Goal: Task Accomplishment & Management: Use online tool/utility

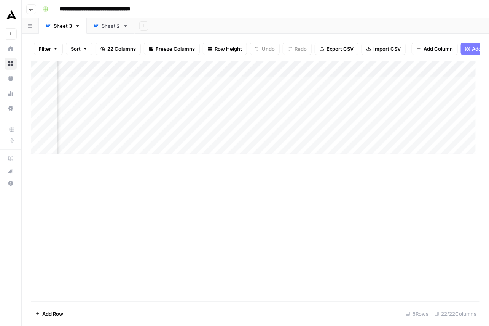
scroll to position [0, 42]
click at [218, 85] on div "Add Column" at bounding box center [253, 107] width 445 height 93
click at [199, 164] on span "Remove Column" at bounding box center [203, 160] width 67 height 8
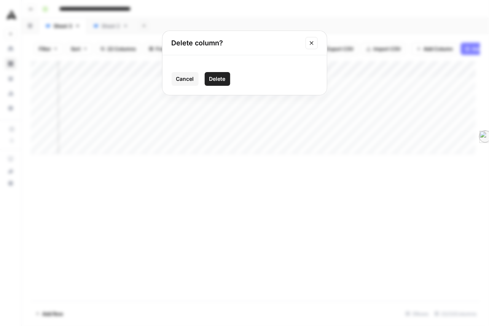
click at [217, 83] on span "Delete" at bounding box center [217, 79] width 16 height 8
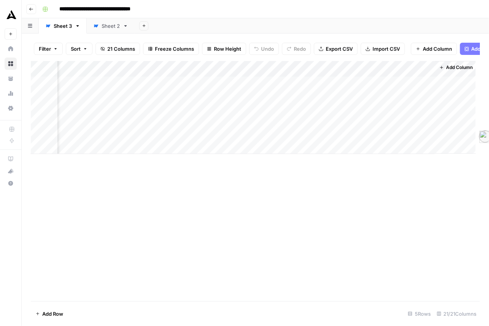
scroll to position [0, 1093]
click at [438, 70] on icon "button" at bounding box center [440, 67] width 5 height 5
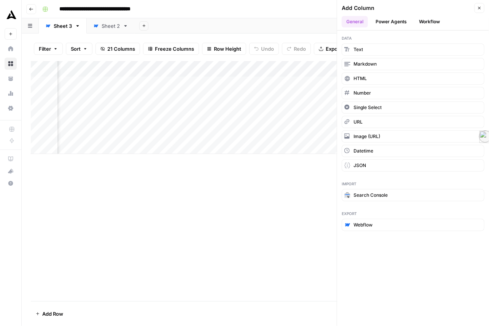
click at [372, 228] on span "Webflow" at bounding box center [363, 224] width 19 height 7
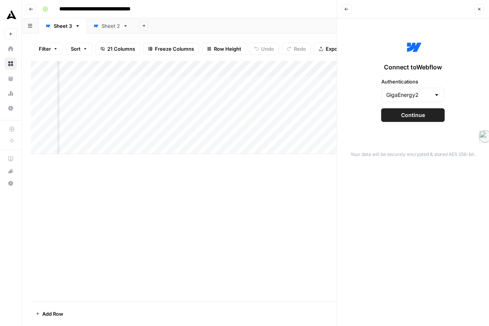
click at [429, 122] on button "Continue" at bounding box center [414, 115] width 64 height 14
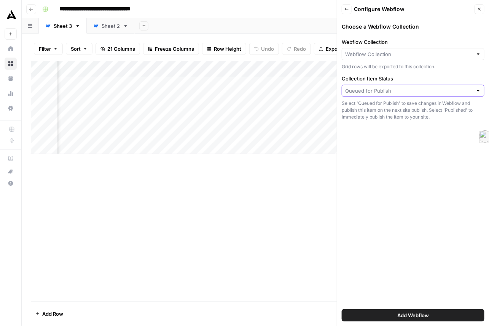
click at [435, 94] on input "Collection Item Status" at bounding box center [409, 91] width 128 height 8
click at [425, 135] on span "Queued for Publish" at bounding box center [409, 132] width 118 height 8
type input "Queued for Publish"
click at [424, 58] on input "Webflow Collection" at bounding box center [409, 54] width 128 height 8
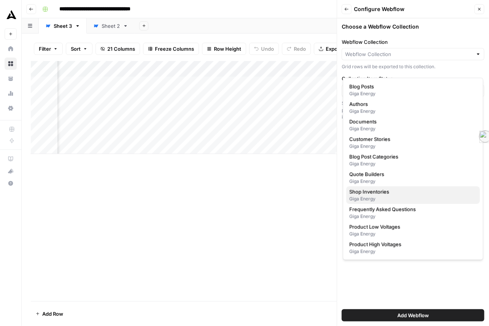
click at [411, 195] on span "Shop Inventories" at bounding box center [412, 192] width 125 height 8
type input "Shop Inventories"
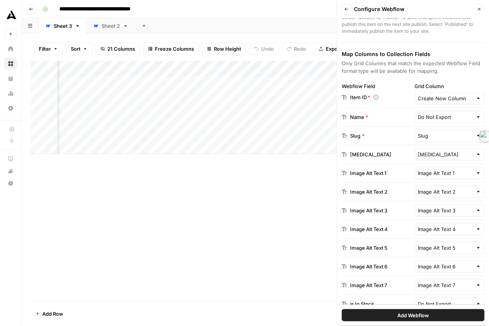
scroll to position [89, 0]
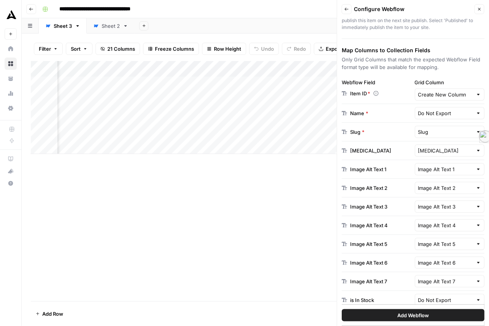
click at [473, 119] on div "Do Not Export" at bounding box center [450, 113] width 70 height 12
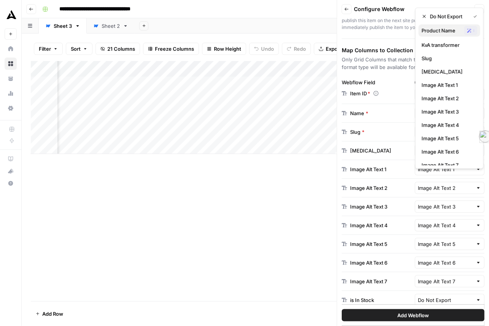
click at [444, 34] on span "Product Name" at bounding box center [442, 31] width 40 height 8
type input "Product Name"
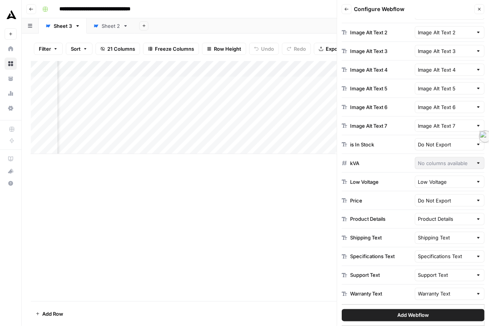
scroll to position [368, 0]
click at [471, 176] on div "Low Voltage" at bounding box center [450, 182] width 70 height 12
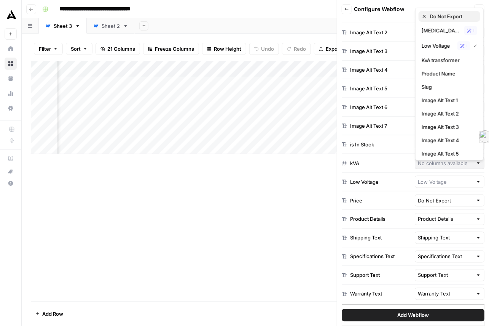
click at [433, 16] on span "Do Not Export" at bounding box center [452, 17] width 44 height 8
type input "Do Not Export"
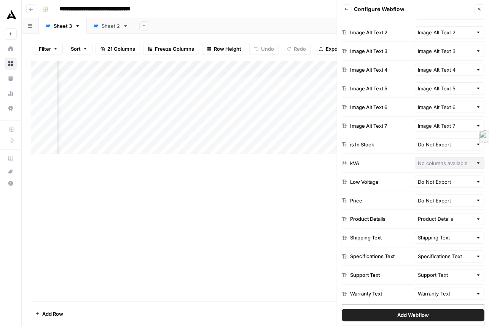
scroll to position [0, 1193]
click at [310, 85] on div "Add Column" at bounding box center [253, 107] width 445 height 93
click at [272, 181] on span "Remove Column" at bounding box center [285, 178] width 67 height 8
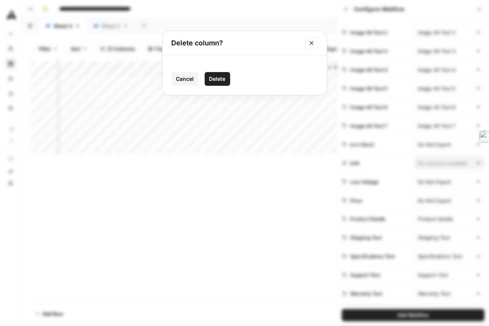
click at [220, 83] on span "Delete" at bounding box center [217, 79] width 16 height 8
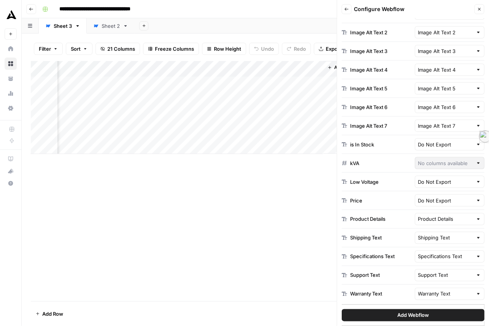
click at [331, 70] on icon "button" at bounding box center [330, 67] width 5 height 5
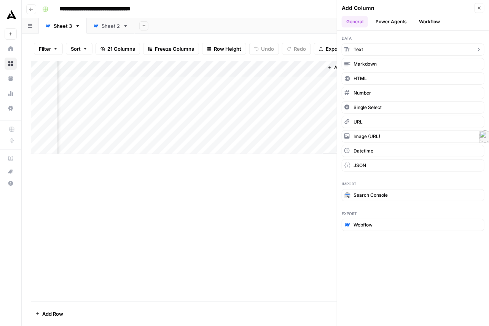
click at [370, 56] on button "Text" at bounding box center [413, 49] width 143 height 12
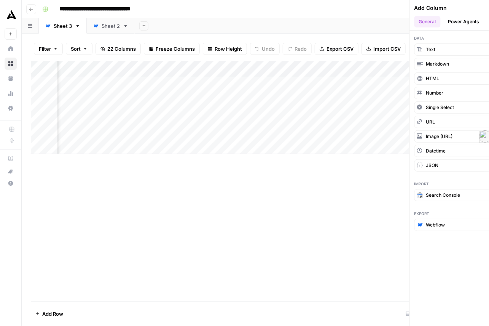
scroll to position [0, 1202]
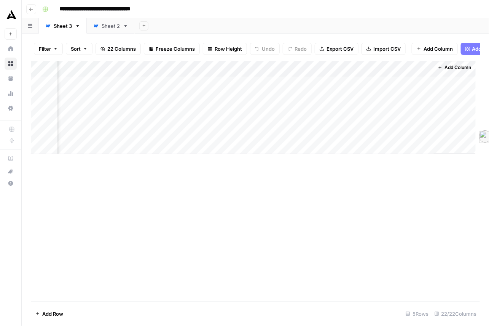
click at [351, 81] on div "Add Column" at bounding box center [253, 107] width 445 height 93
click at [351, 81] on div at bounding box center [371, 85] width 110 height 18
click at [351, 105] on input "New Column" at bounding box center [361, 104] width 77 height 8
type input "K"
type input "kVA"
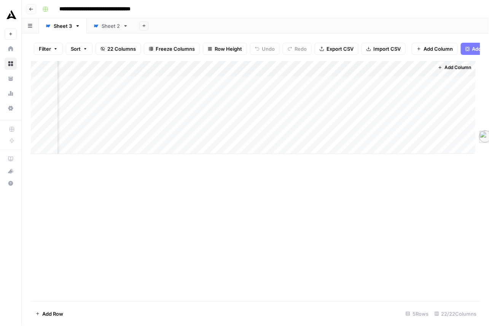
click at [241, 236] on div "Add Column" at bounding box center [255, 181] width 449 height 240
click at [361, 87] on div "Add Column" at bounding box center [253, 107] width 445 height 93
click at [426, 86] on div at bounding box center [371, 85] width 110 height 18
drag, startPoint x: 426, startPoint y: 85, endPoint x: 392, endPoint y: 86, distance: 34.3
click at [392, 86] on div "Add Column" at bounding box center [253, 107] width 445 height 93
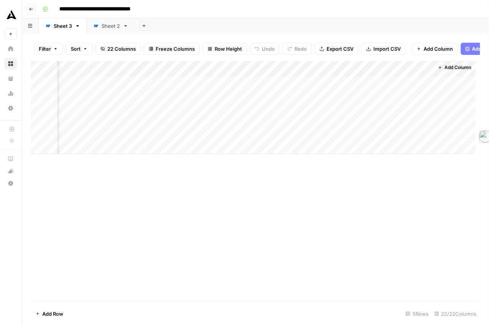
drag, startPoint x: 426, startPoint y: 84, endPoint x: 400, endPoint y: 82, distance: 26.0
click at [400, 82] on div "Add Column" at bounding box center [253, 107] width 445 height 93
drag, startPoint x: 425, startPoint y: 82, endPoint x: 390, endPoint y: 82, distance: 35.0
click at [390, 82] on div "Add Column" at bounding box center [253, 107] width 445 height 93
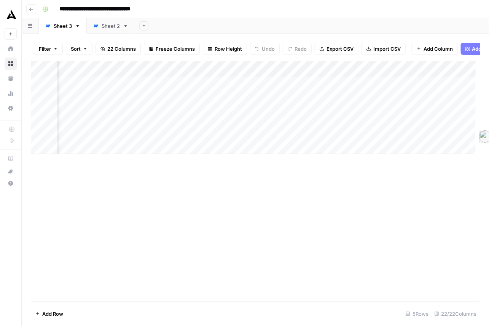
drag, startPoint x: 383, startPoint y: 84, endPoint x: 95, endPoint y: 85, distance: 288.2
click at [95, 85] on div "Add Column" at bounding box center [253, 107] width 445 height 93
drag, startPoint x: 235, startPoint y: 83, endPoint x: 228, endPoint y: 82, distance: 6.9
click at [228, 82] on div "Add Column" at bounding box center [253, 107] width 445 height 93
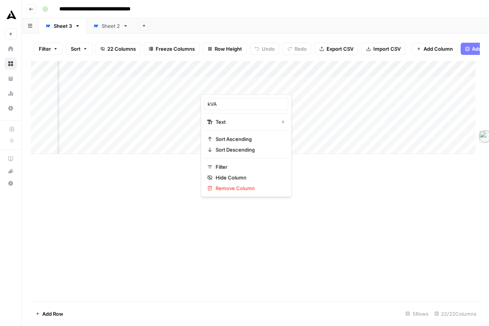
click at [346, 134] on div "Add Column" at bounding box center [253, 107] width 445 height 93
click at [437, 72] on button "Add Column" at bounding box center [455, 67] width 40 height 10
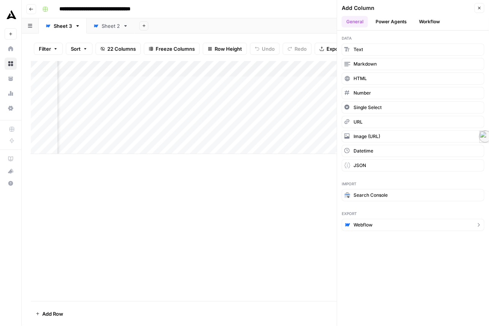
click at [384, 231] on button "Webflow" at bounding box center [413, 225] width 143 height 12
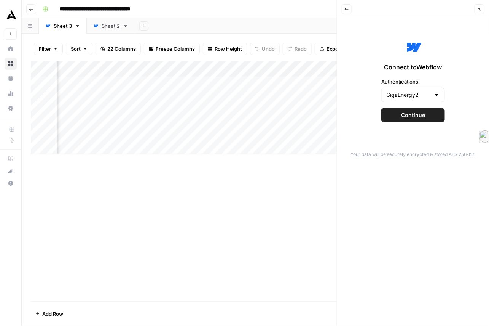
click at [421, 119] on span "Continue" at bounding box center [413, 115] width 24 height 8
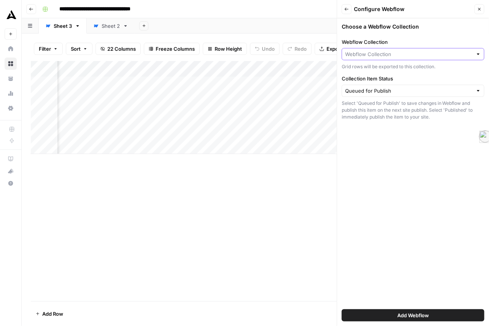
click at [431, 58] on input "Webflow Collection" at bounding box center [409, 54] width 128 height 8
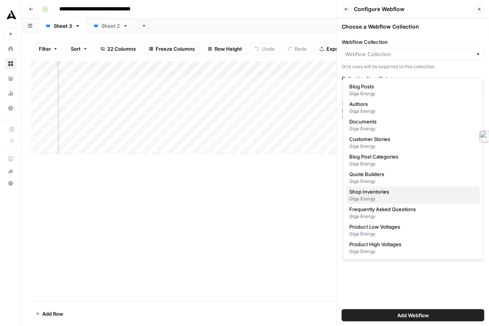
click at [404, 202] on div "Giga Energy" at bounding box center [414, 198] width 128 height 7
type input "Shop Inventories"
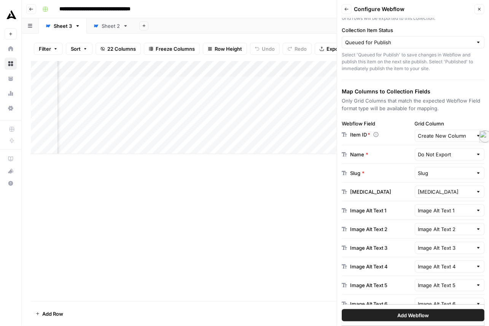
scroll to position [57, 0]
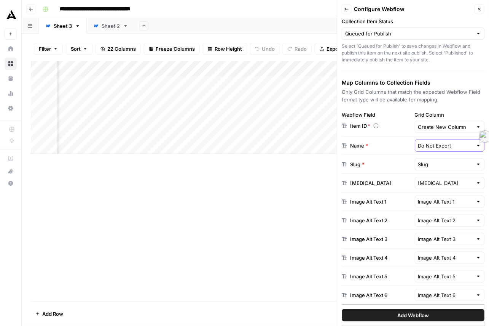
click at [469, 149] on input "Do Not Export" at bounding box center [445, 146] width 55 height 8
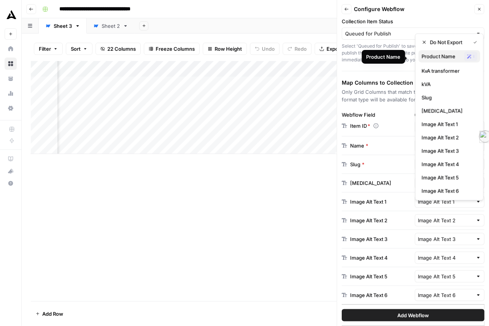
click at [441, 58] on span "Product Name" at bounding box center [442, 57] width 40 height 8
type input "Product Name"
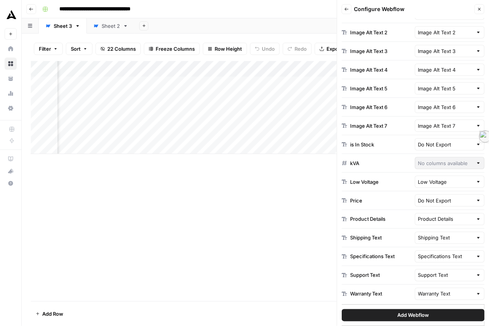
scroll to position [283, 0]
click at [464, 169] on div at bounding box center [450, 163] width 70 height 12
click at [477, 167] on div at bounding box center [478, 163] width 5 height 8
click at [479, 14] on button "Close" at bounding box center [480, 9] width 10 height 10
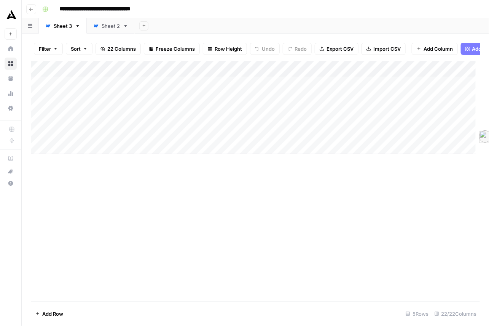
click at [307, 84] on div "Add Column" at bounding box center [253, 107] width 445 height 93
click at [316, 126] on span "Text" at bounding box center [309, 122] width 59 height 8
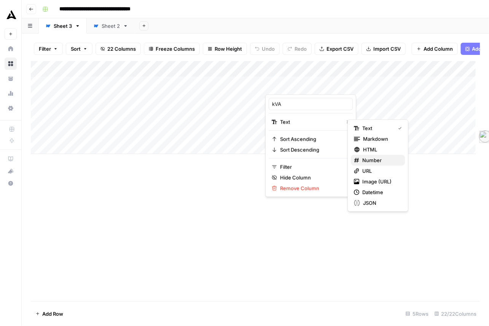
click at [366, 164] on span "Number" at bounding box center [380, 160] width 37 height 8
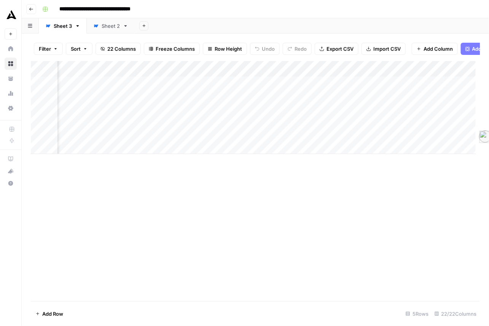
scroll to position [0, 1167]
click at [435, 72] on button "Add Column" at bounding box center [455, 67] width 40 height 10
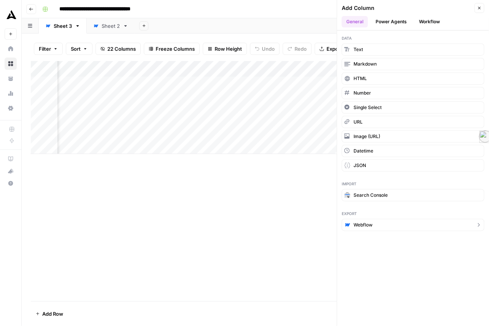
click at [369, 231] on button "Webflow" at bounding box center [413, 225] width 143 height 12
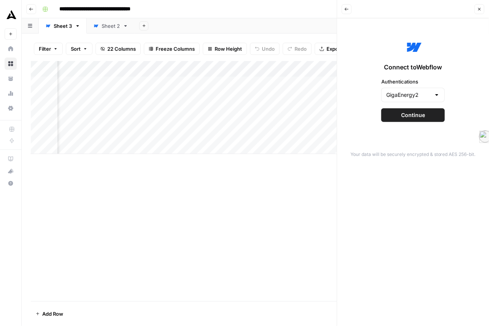
click at [420, 119] on span "Continue" at bounding box center [413, 115] width 24 height 8
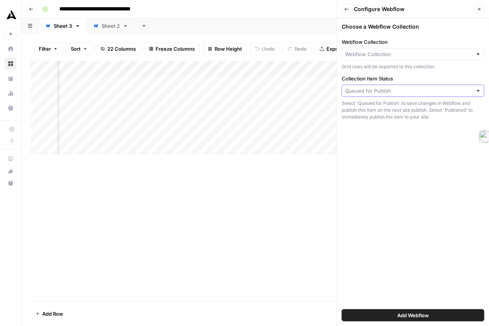
click at [433, 94] on input "Collection Item Status" at bounding box center [409, 91] width 128 height 8
click at [436, 58] on input "Webflow Collection" at bounding box center [409, 54] width 128 height 8
type input "Queued for Publish"
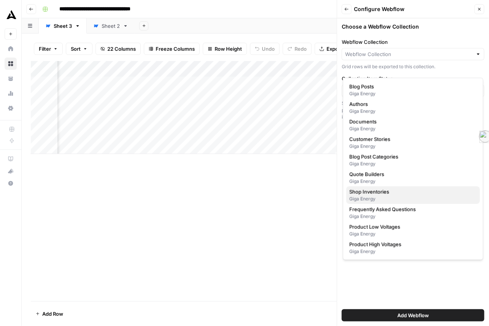
click at [417, 202] on div "Giga Energy" at bounding box center [414, 198] width 128 height 7
type input "Shop Inventories"
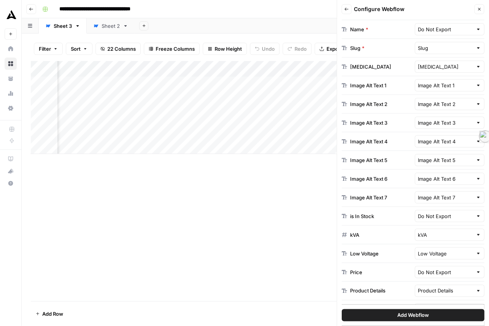
scroll to position [65, 0]
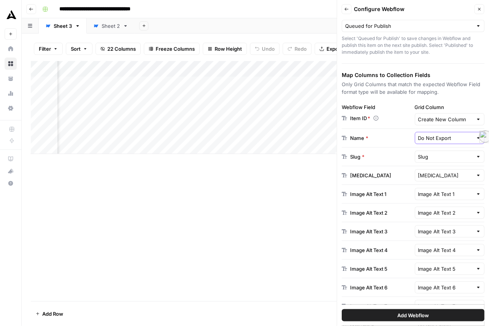
click at [464, 142] on input "Do Not Export" at bounding box center [445, 138] width 55 height 8
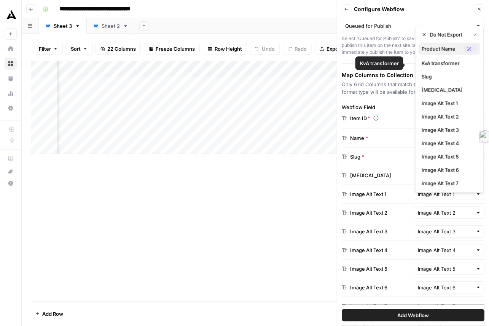
click at [440, 52] on span "Product Name" at bounding box center [442, 49] width 40 height 8
type input "Product Name"
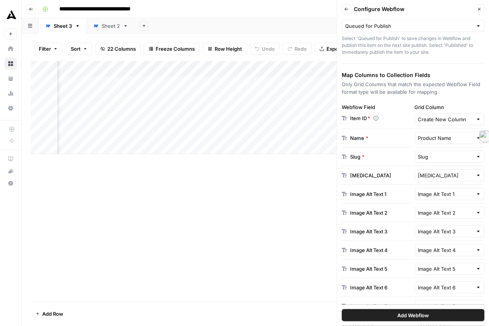
click at [424, 314] on span "Add Webflow" at bounding box center [414, 315] width 32 height 8
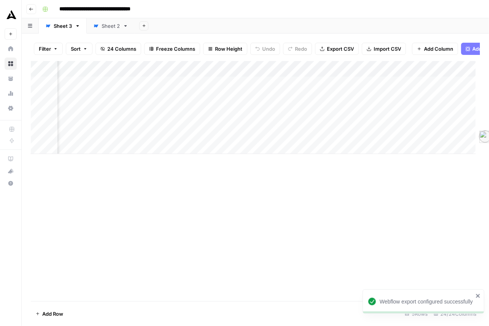
scroll to position [0, 1208]
click at [370, 84] on div "Add Column" at bounding box center [253, 107] width 445 height 93
click at [351, 181] on span "Remove Column" at bounding box center [344, 178] width 67 height 8
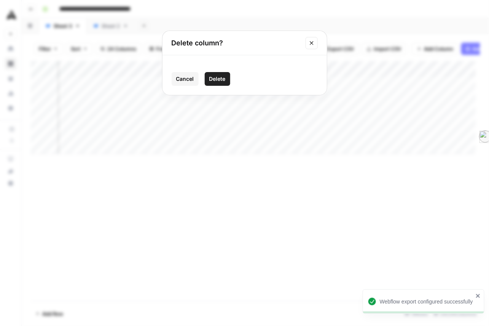
click at [220, 83] on span "Delete" at bounding box center [217, 79] width 16 height 8
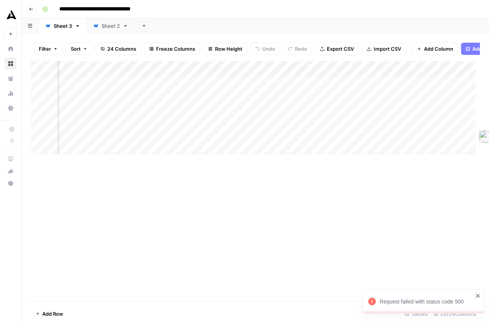
click at [249, 184] on div "Add Column" at bounding box center [255, 181] width 449 height 240
click at [326, 110] on div "Add Column" at bounding box center [253, 107] width 445 height 93
click at [384, 101] on div "Add Column" at bounding box center [253, 107] width 445 height 93
click at [369, 86] on div "Add Column" at bounding box center [253, 107] width 445 height 93
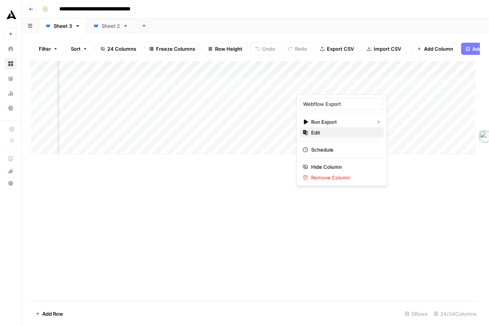
click at [354, 136] on span "Edit" at bounding box center [344, 133] width 67 height 8
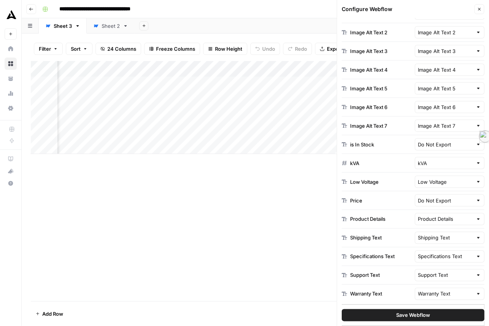
scroll to position [134, 0]
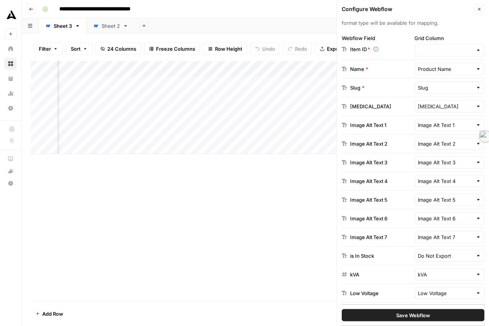
click at [476, 73] on div at bounding box center [478, 69] width 5 height 8
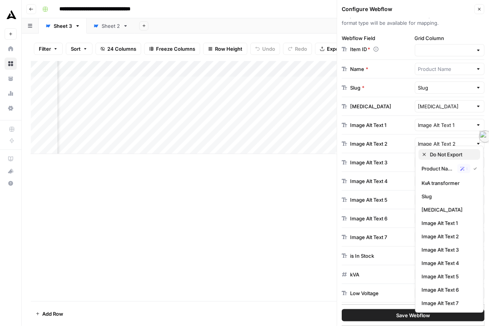
click at [460, 157] on span "Do Not Export" at bounding box center [452, 154] width 44 height 8
type input "Do Not Export"
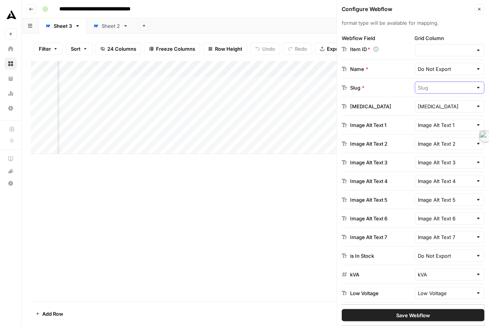
click at [460, 91] on input "text" at bounding box center [445, 88] width 55 height 8
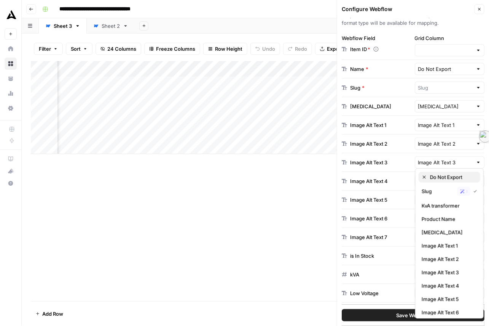
click at [468, 180] on span "Do Not Export" at bounding box center [452, 177] width 44 height 8
type input "Do Not Export"
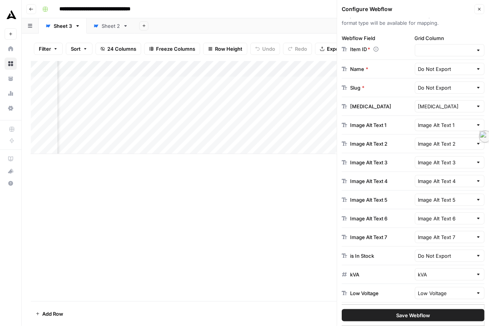
click at [478, 110] on div at bounding box center [478, 106] width 5 height 8
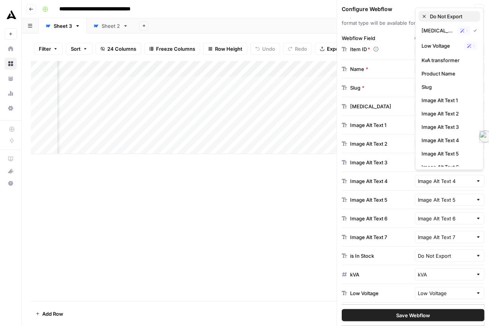
click at [450, 19] on span "Do Not Export" at bounding box center [452, 17] width 44 height 8
type input "Do Not Export"
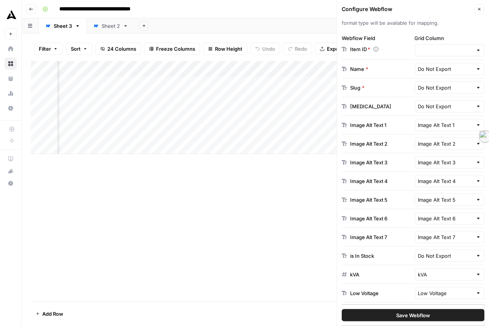
click at [476, 129] on div at bounding box center [478, 125] width 5 height 8
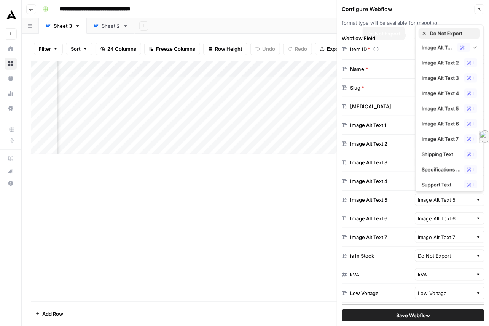
click at [443, 32] on span "Do Not Export" at bounding box center [452, 33] width 44 height 8
type input "Do Not Export"
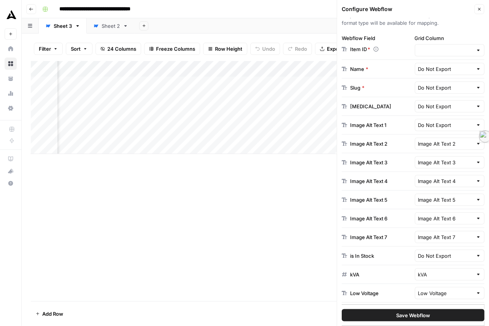
click at [472, 150] on div "Image Alt Text 2" at bounding box center [450, 143] width 70 height 12
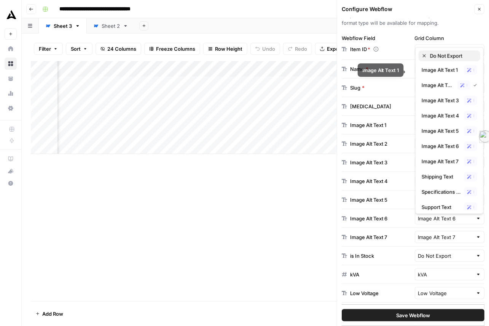
click at [436, 59] on span "Do Not Export" at bounding box center [452, 56] width 44 height 8
type input "Do Not Export"
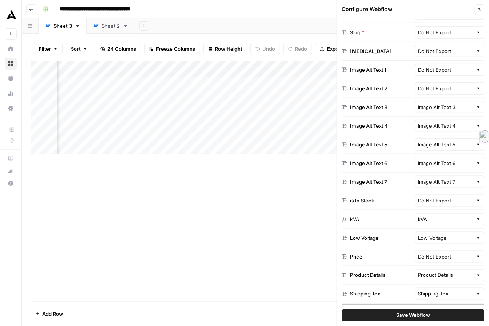
scroll to position [212, 0]
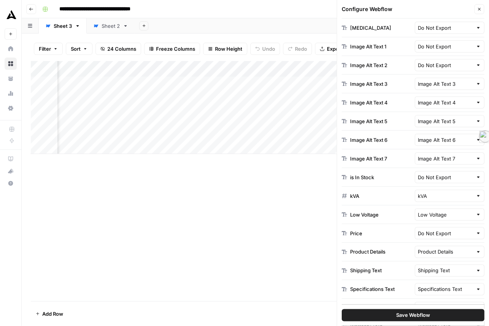
click at [476, 88] on div at bounding box center [478, 84] width 5 height 8
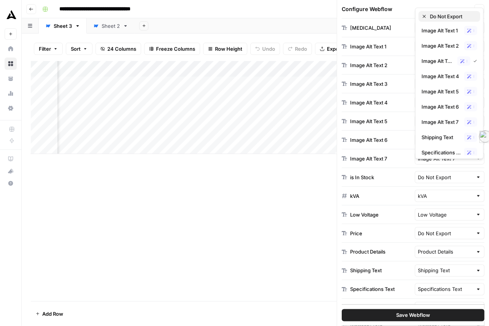
click at [449, 14] on span "Do Not Export" at bounding box center [452, 17] width 44 height 8
type input "Do Not Export"
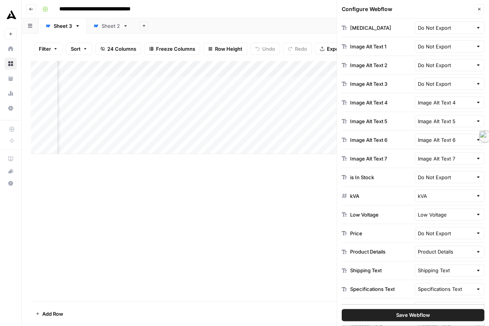
click at [476, 106] on div at bounding box center [478, 103] width 5 height 8
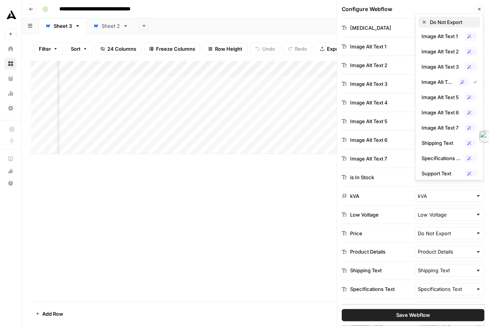
click at [436, 26] on span "Do Not Export" at bounding box center [452, 22] width 44 height 8
type input "Do Not Export"
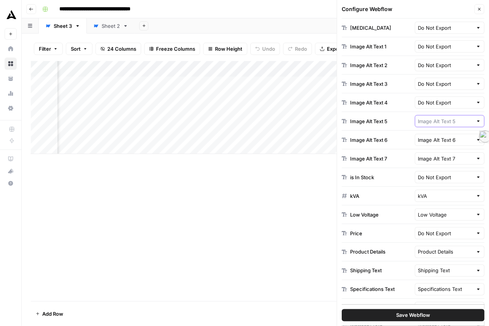
click at [463, 125] on input "text" at bounding box center [445, 121] width 55 height 8
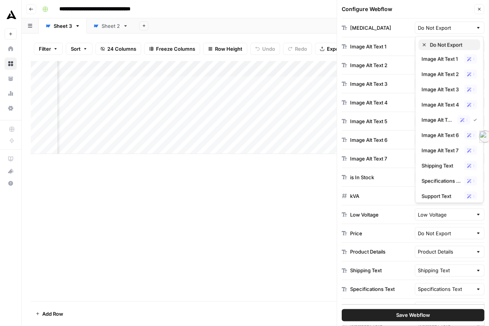
click at [452, 43] on span "Do Not Export" at bounding box center [452, 45] width 44 height 8
type input "Do Not Export"
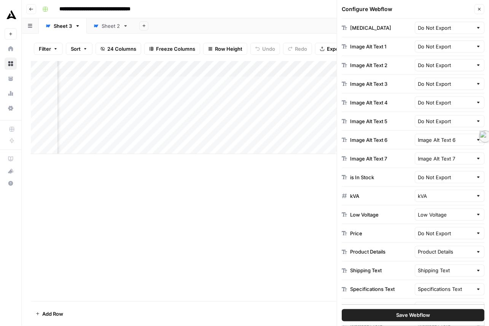
click at [477, 144] on div at bounding box center [478, 140] width 5 height 8
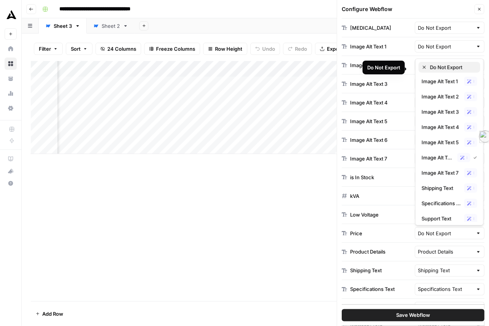
click at [440, 68] on span "Do Not Export" at bounding box center [452, 67] width 44 height 8
type input "Do Not Export"
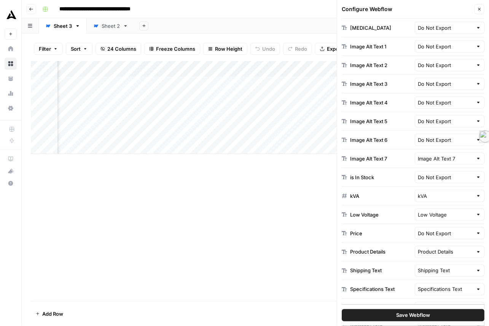
scroll to position [288, 0]
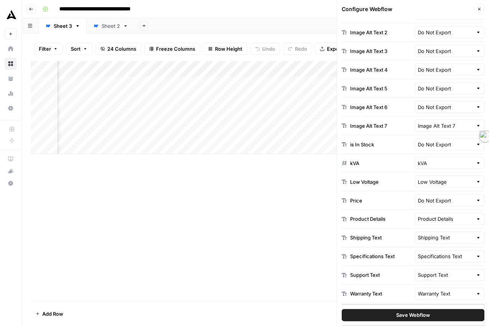
click at [478, 129] on div at bounding box center [478, 126] width 5 height 8
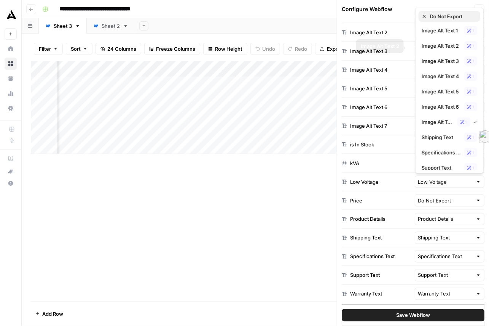
click at [457, 19] on span "Do Not Export" at bounding box center [452, 17] width 44 height 8
type input "Do Not Export"
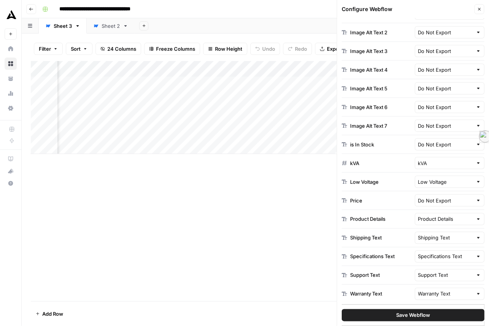
click at [476, 148] on div at bounding box center [478, 145] width 5 height 8
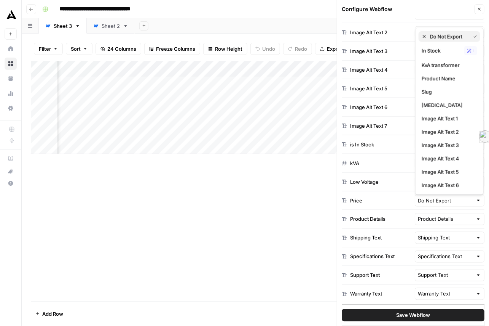
click at [448, 35] on span "Do Not Export" at bounding box center [448, 37] width 37 height 8
type input "Do Not Export"
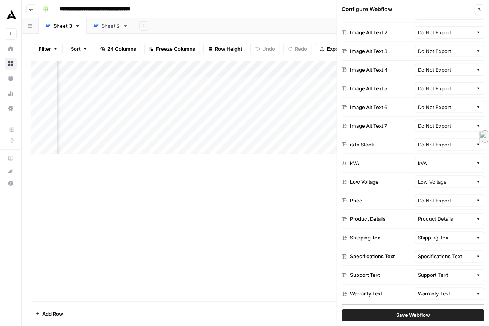
click at [451, 169] on div "kVA" at bounding box center [450, 163] width 70 height 12
click at [470, 249] on span "Do Not Export" at bounding box center [452, 248] width 44 height 8
type input "Do Not Export"
click at [476, 185] on div at bounding box center [478, 182] width 5 height 8
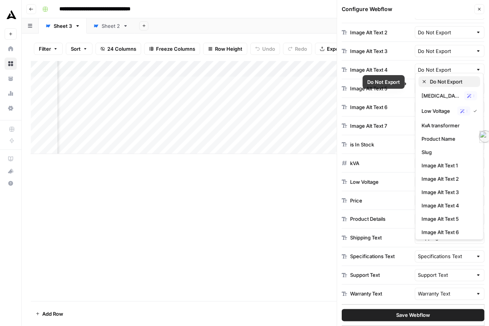
click at [452, 83] on span "Do Not Export" at bounding box center [452, 82] width 44 height 8
type input "Do Not Export"
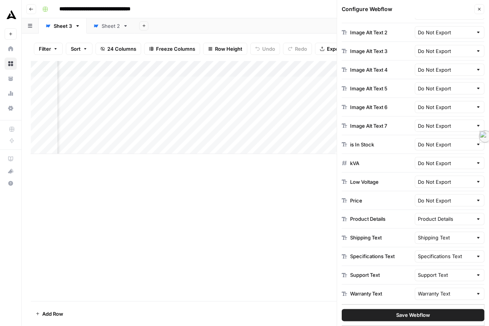
scroll to position [388, 0]
click at [476, 215] on div at bounding box center [478, 219] width 5 height 8
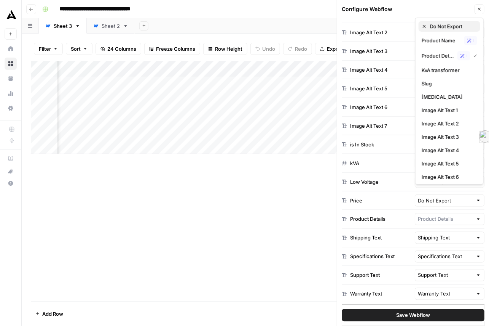
click at [442, 27] on span "Do Not Export" at bounding box center [452, 26] width 44 height 8
type input "Do Not Export"
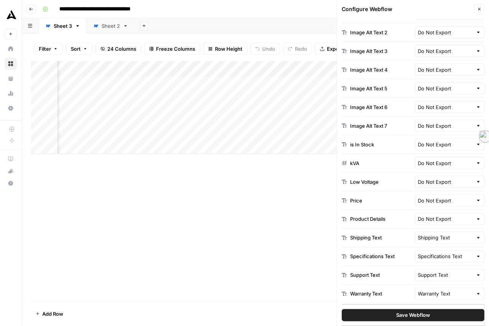
click at [476, 252] on div at bounding box center [478, 256] width 5 height 8
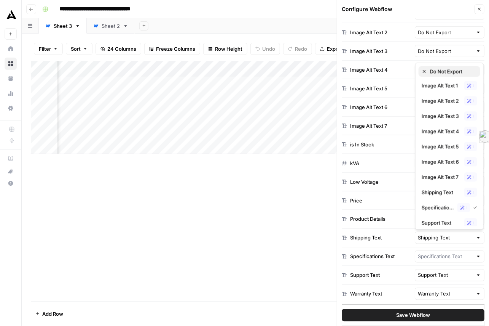
click at [445, 74] on span "Do Not Export" at bounding box center [452, 71] width 44 height 8
type input "Do Not Export"
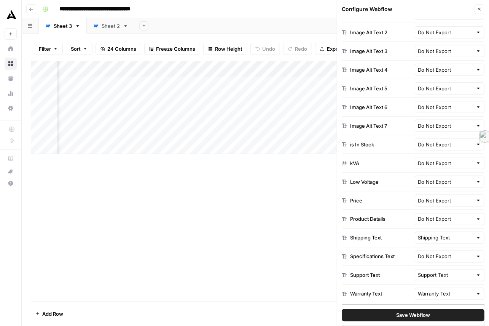
click at [476, 271] on div at bounding box center [478, 275] width 5 height 8
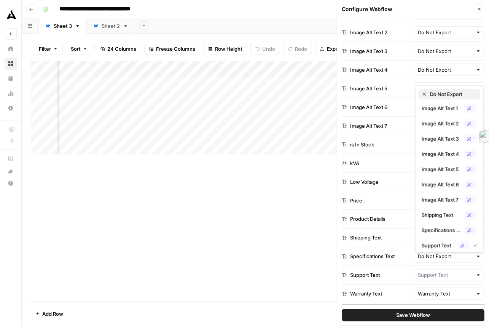
click at [436, 96] on span "Do Not Export" at bounding box center [452, 94] width 44 height 8
type input "Do Not Export"
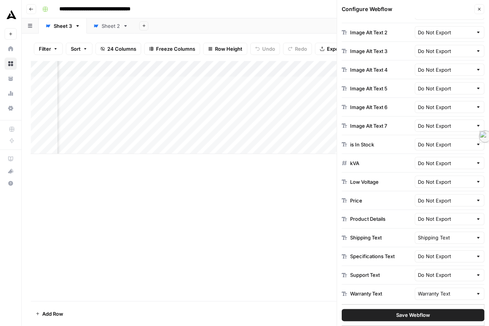
click at [472, 287] on div "Warranty Text" at bounding box center [450, 293] width 70 height 12
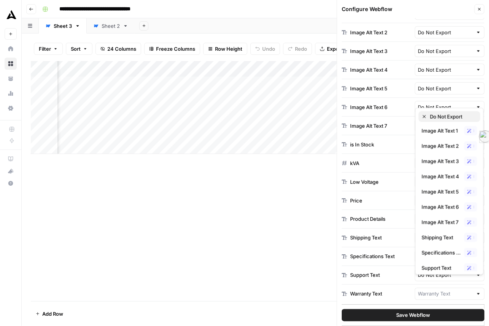
click at [441, 119] on span "Do Not Export" at bounding box center [452, 117] width 44 height 8
type input "Do Not Export"
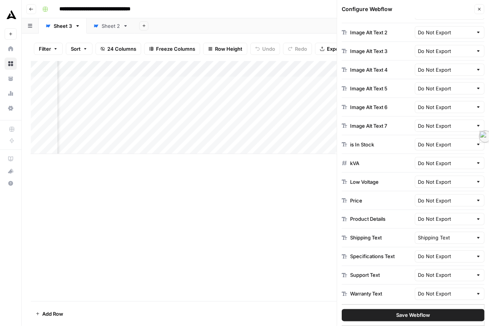
click at [420, 313] on span "Save Webflow" at bounding box center [413, 315] width 34 height 8
click at [295, 247] on div "Add Column" at bounding box center [255, 181] width 449 height 240
click at [480, 11] on icon "button" at bounding box center [479, 9] width 5 height 5
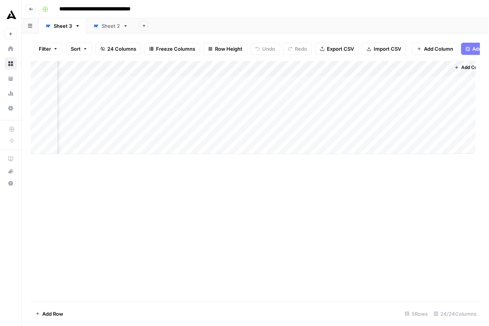
scroll to position [0, 1345]
drag, startPoint x: 200, startPoint y: 83, endPoint x: 457, endPoint y: 93, distance: 257.2
click at [457, 93] on div "Add Column" at bounding box center [253, 107] width 445 height 93
click at [378, 80] on div "Add Column" at bounding box center [253, 107] width 445 height 93
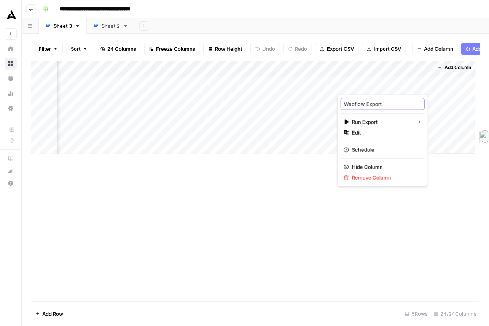
click at [379, 105] on input "Webflow Export" at bounding box center [382, 104] width 77 height 8
type input "DEAD DNU"
click at [422, 102] on div "Add Column" at bounding box center [253, 107] width 445 height 93
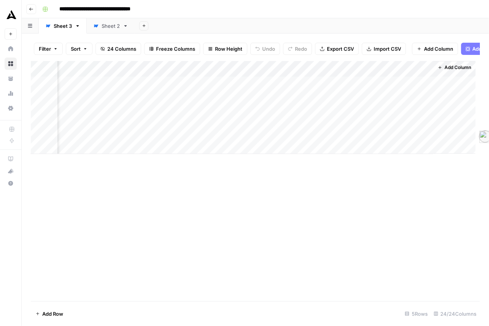
click at [412, 116] on div "Add Column" at bounding box center [253, 107] width 445 height 93
click at [341, 99] on div "Add Column" at bounding box center [253, 107] width 445 height 93
click at [90, 102] on div "Add Column" at bounding box center [253, 107] width 445 height 93
click at [90, 115] on div "Add Column" at bounding box center [253, 107] width 445 height 93
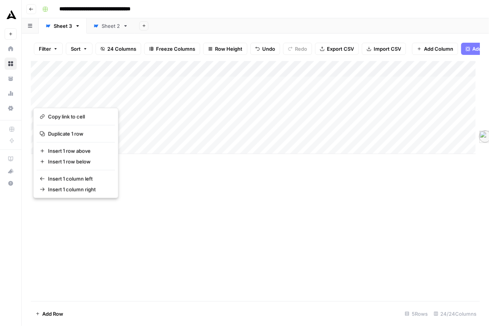
click at [163, 128] on div "Add Column" at bounding box center [253, 107] width 445 height 93
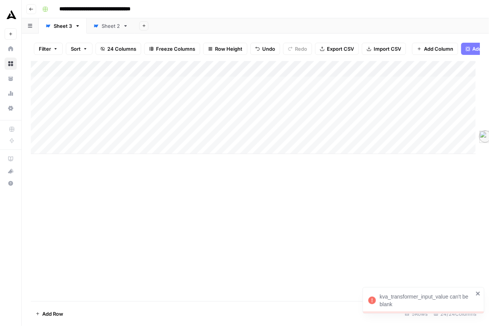
click at [45, 97] on div "Add Column" at bounding box center [253, 107] width 445 height 93
click at [61, 320] on footer "Delete 1 Row Unselect 5 Rows 24/24 Columns" at bounding box center [255, 313] width 449 height 25
click at [62, 313] on span "Delete 1 Row" at bounding box center [50, 314] width 30 height 8
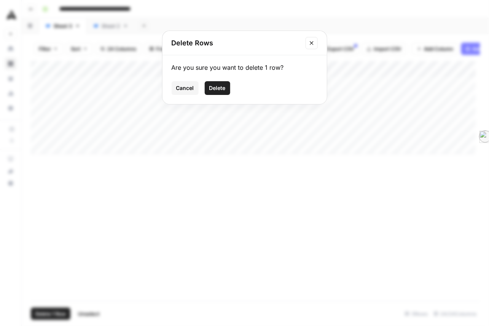
click at [209, 92] on span "Delete" at bounding box center [217, 88] width 16 height 8
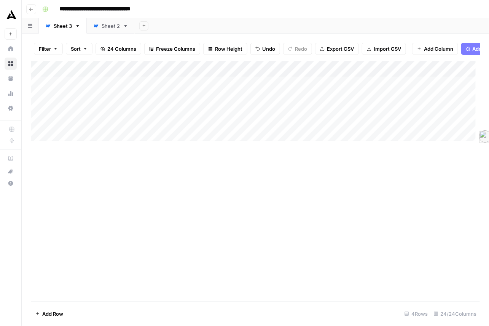
click at [183, 84] on div "Add Column" at bounding box center [253, 101] width 445 height 80
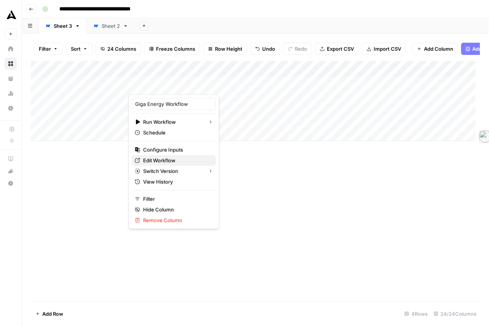
click at [174, 164] on span "Edit Workflow" at bounding box center [176, 160] width 67 height 8
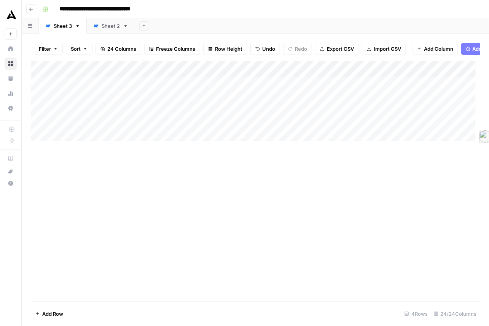
click at [89, 113] on div "Add Column" at bounding box center [253, 101] width 445 height 80
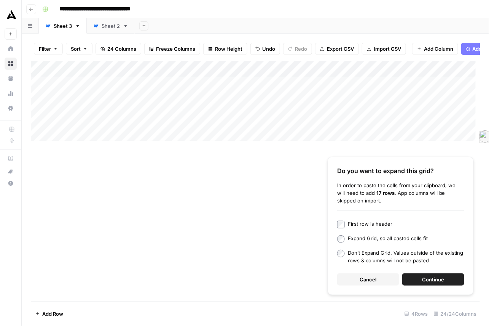
click at [423, 275] on span "Continue" at bounding box center [434, 279] width 22 height 8
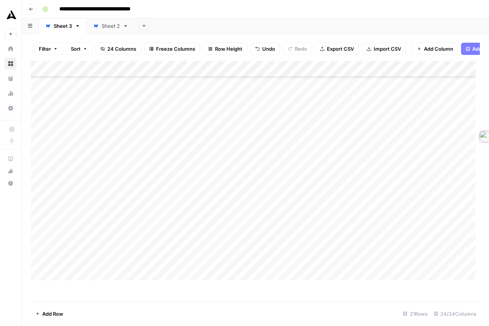
scroll to position [81, 0]
click at [41, 263] on div "Add Column" at bounding box center [253, 170] width 445 height 219
click at [41, 275] on div "Add Column" at bounding box center [253, 170] width 445 height 219
click at [55, 310] on span "Delete 2 Rows" at bounding box center [52, 314] width 34 height 8
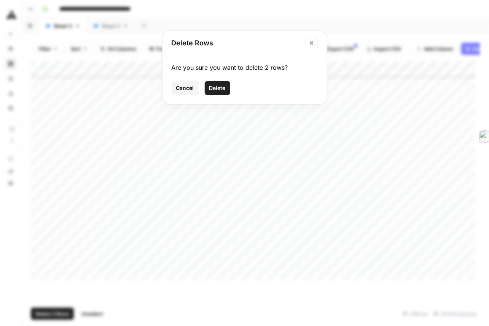
click at [209, 92] on span "Delete" at bounding box center [217, 88] width 16 height 8
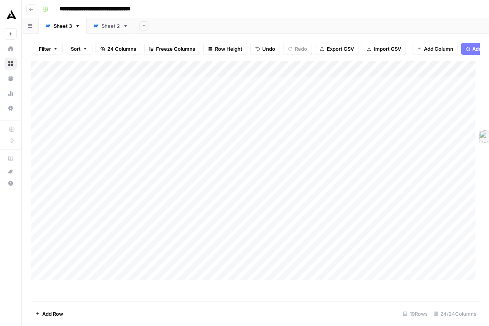
scroll to position [0, 0]
click at [281, 83] on div "Add Column" at bounding box center [253, 170] width 445 height 219
click at [294, 84] on div at bounding box center [302, 85] width 74 height 18
click at [228, 102] on div "Add Column" at bounding box center [253, 170] width 445 height 219
click at [163, 99] on div "Add Column" at bounding box center [253, 170] width 445 height 219
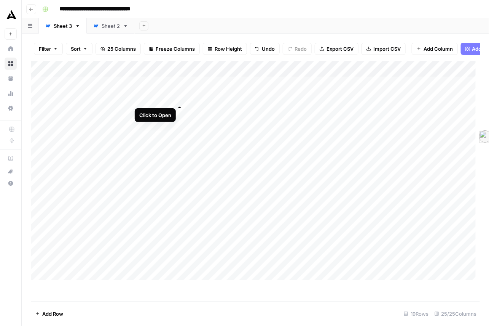
click at [179, 100] on div "Add Column" at bounding box center [253, 170] width 445 height 219
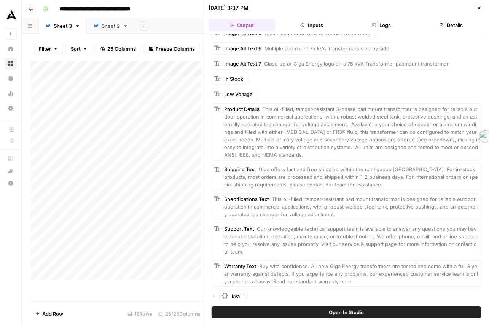
scroll to position [317, 0]
click at [274, 287] on span "Add as Column" at bounding box center [278, 287] width 28 height 6
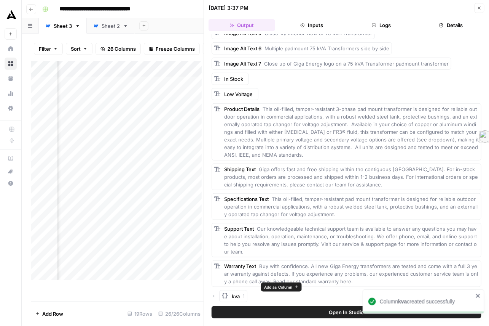
scroll to position [0, 119]
click at [481, 10] on button "Close" at bounding box center [480, 8] width 10 height 10
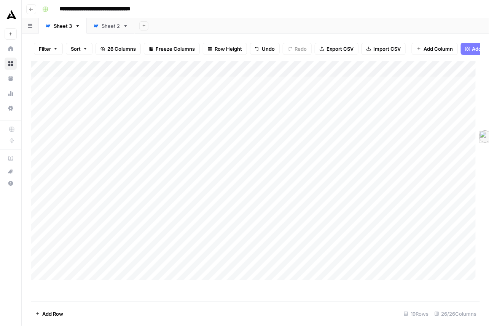
drag, startPoint x: 230, startPoint y: 86, endPoint x: 307, endPoint y: 86, distance: 77.7
click at [307, 86] on div "Add Column" at bounding box center [253, 170] width 445 height 219
click at [378, 110] on div "Add Column" at bounding box center [253, 170] width 445 height 219
click at [301, 101] on div "Add Column" at bounding box center [253, 170] width 445 height 219
click at [218, 164] on div "Add Column" at bounding box center [253, 170] width 445 height 219
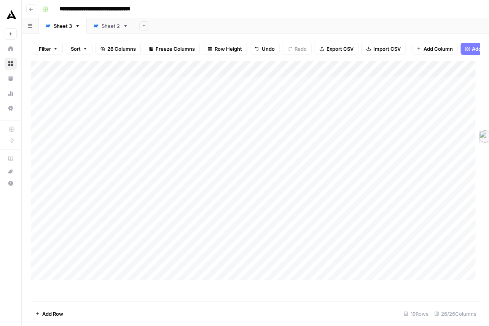
click at [181, 86] on div "Add Column" at bounding box center [253, 170] width 445 height 219
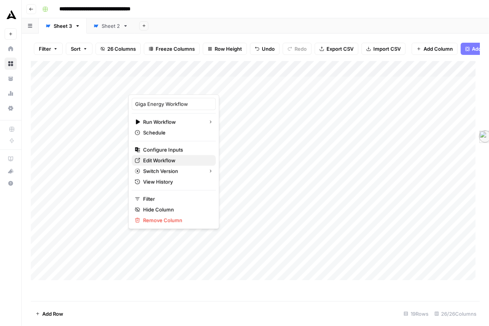
click at [174, 164] on span "Edit Workflow" at bounding box center [176, 160] width 67 height 8
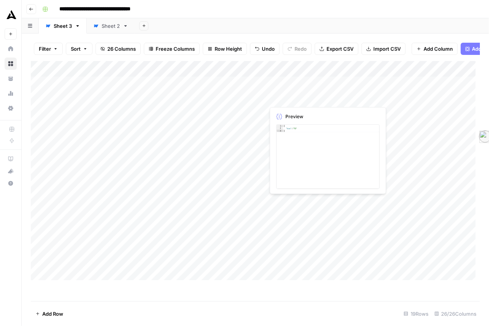
click at [297, 98] on div "Add Column" at bounding box center [253, 170] width 445 height 219
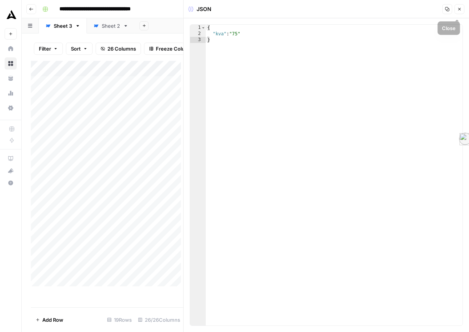
click at [458, 11] on icon "button" at bounding box center [459, 9] width 3 height 3
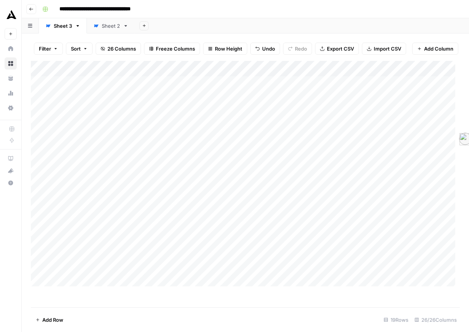
click at [329, 85] on div "Add Column" at bounding box center [243, 174] width 424 height 226
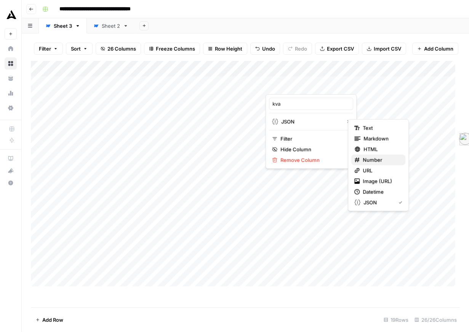
click at [378, 164] on span "Number" at bounding box center [380, 160] width 37 height 8
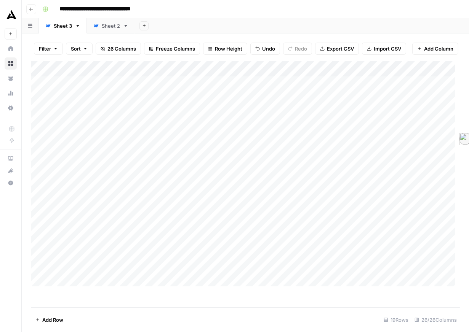
click at [364, 144] on div "Add Column" at bounding box center [243, 174] width 424 height 226
click at [303, 99] on div "Add Column" at bounding box center [243, 174] width 424 height 226
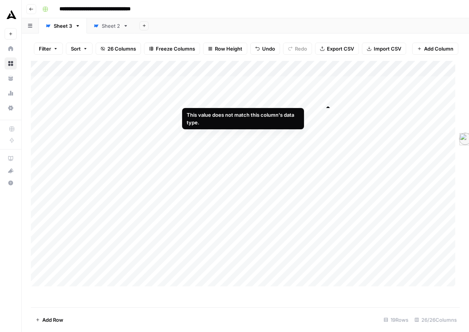
click at [327, 98] on div "Add Column" at bounding box center [243, 174] width 424 height 226
click at [310, 163] on div "Add Column" at bounding box center [243, 174] width 424 height 226
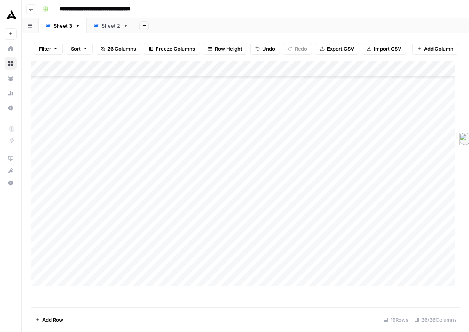
scroll to position [48, 0]
click at [330, 84] on div "Add Column" at bounding box center [243, 174] width 424 height 226
click at [254, 115] on div "Add Column" at bounding box center [243, 174] width 424 height 226
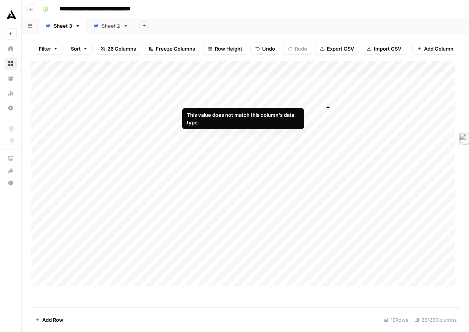
click at [287, 98] on div "Add Column" at bounding box center [243, 174] width 424 height 226
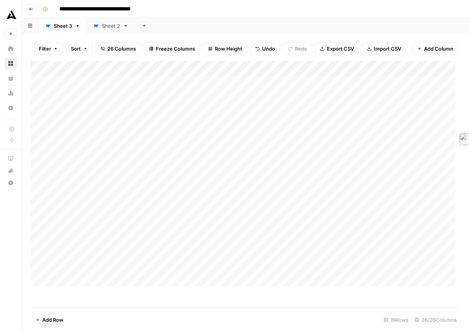
click at [329, 84] on div "Add Column" at bounding box center [243, 174] width 424 height 226
click at [329, 84] on div at bounding box center [299, 85] width 69 height 18
click at [362, 116] on div "Add Column" at bounding box center [243, 174] width 424 height 226
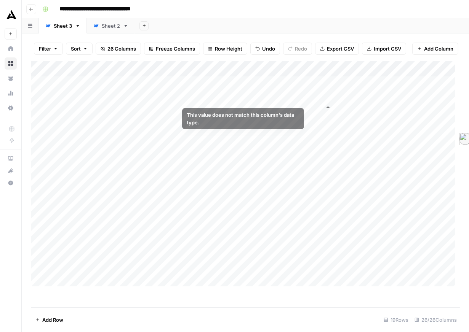
click at [314, 99] on div "Add Column" at bounding box center [243, 174] width 424 height 226
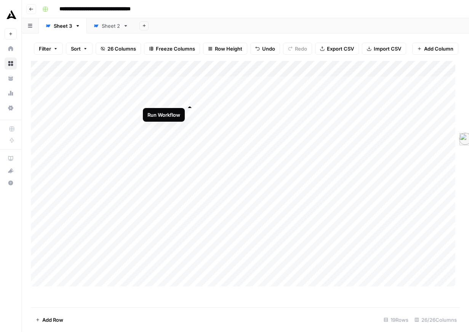
click at [189, 99] on div "Add Column" at bounding box center [243, 174] width 424 height 226
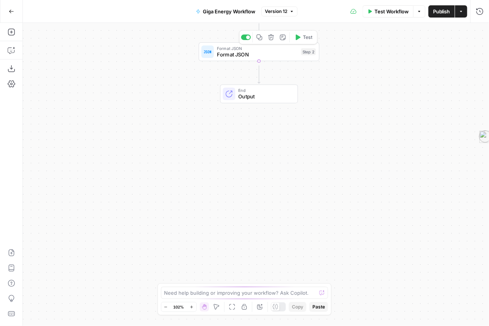
click at [268, 55] on span "Format JSON" at bounding box center [257, 55] width 81 height 8
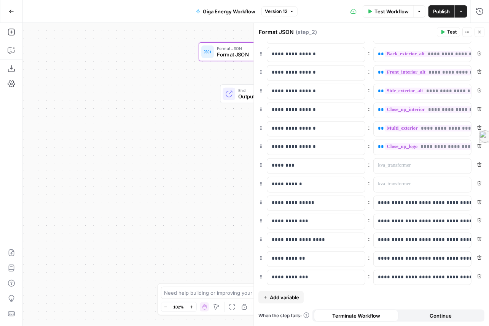
scroll to position [142, 0]
click at [292, 293] on span "Add variable" at bounding box center [284, 297] width 29 height 8
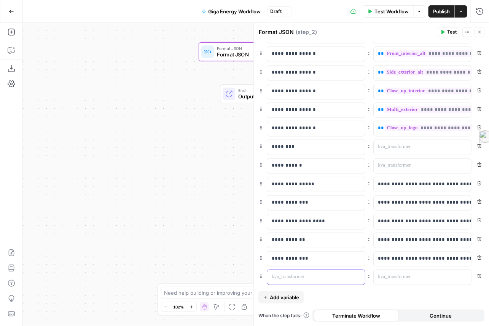
click at [302, 273] on p at bounding box center [310, 277] width 77 height 8
click at [429, 273] on p at bounding box center [416, 277] width 77 height 8
click at [463, 273] on button "Variables Menu" at bounding box center [465, 276] width 6 height 6
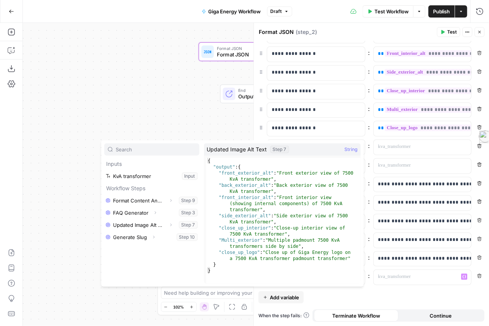
click at [93, 94] on div "Workflow Set Inputs Inputs LLM · Claude Opus 4 Format Content Analysis Step 9 L…" at bounding box center [256, 174] width 466 height 303
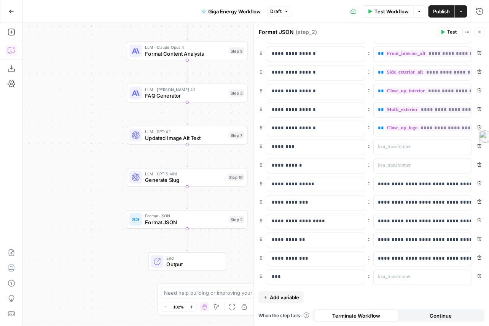
click at [13, 56] on button "Copilot" at bounding box center [11, 50] width 12 height 12
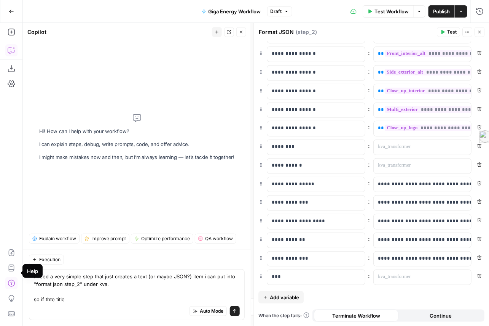
click at [70, 289] on textarea "i need a very simple step that just creates a text (or maybe JSON?) item i can …" at bounding box center [137, 287] width 206 height 30
click at [67, 294] on textarea "i need a very simple step that just creates a text (or maybe JSON?) item i can …" at bounding box center [137, 287] width 206 height 30
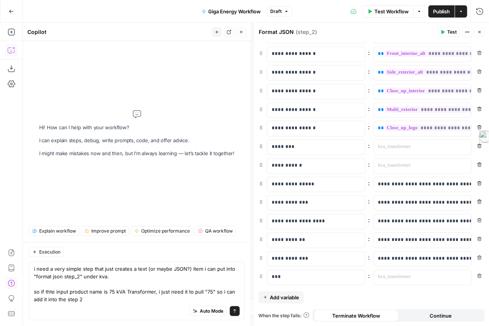
click at [122, 291] on textarea "i need a very simple step that just creates a text (or maybe JSON?) item i can …" at bounding box center [137, 284] width 206 height 38
click at [131, 285] on textarea "i need a very simple step that just creates a text (or maybe JSON?) item i can …" at bounding box center [137, 284] width 206 height 38
click at [189, 283] on textarea "i need a very simple step that just creates a text (or maybe JSON?) item i can …" at bounding box center [137, 284] width 206 height 38
click at [188, 283] on textarea "i need a very simple step that just creates a text (or maybe JSON?) item i can …" at bounding box center [137, 284] width 206 height 38
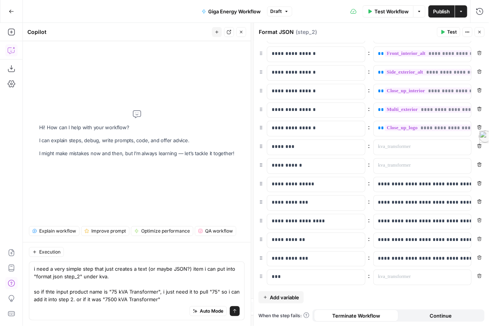
click at [171, 291] on textarea "i need a very simple step that just creates a text (or maybe JSON?) item i can …" at bounding box center [137, 284] width 206 height 38
type textarea "i need a very simple step that just creates a text (or maybe JSON?) item i can …"
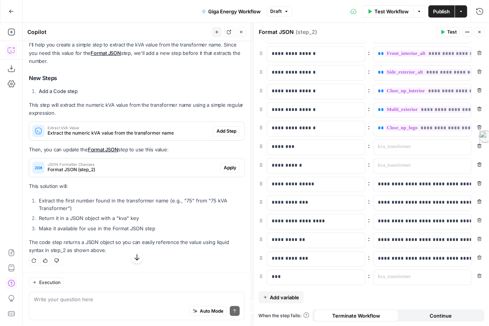
scroll to position [127, 0]
click at [217, 134] on span "Add Step" at bounding box center [227, 131] width 20 height 7
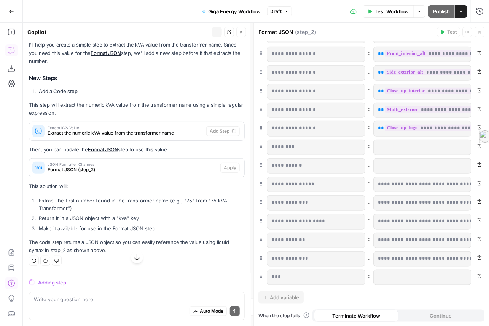
scroll to position [184, 0]
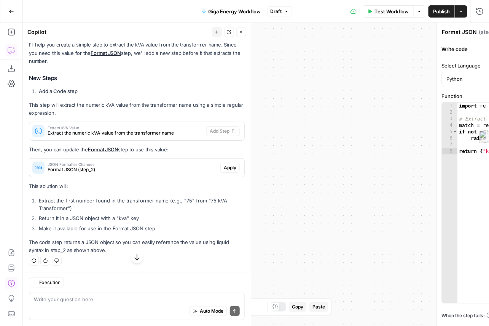
type textarea "Extract kVA Value"
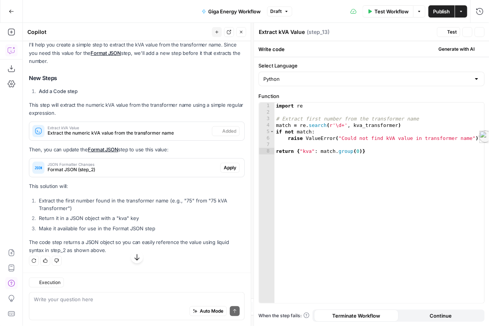
scroll to position [220, 0]
click at [478, 34] on icon "button" at bounding box center [480, 32] width 5 height 5
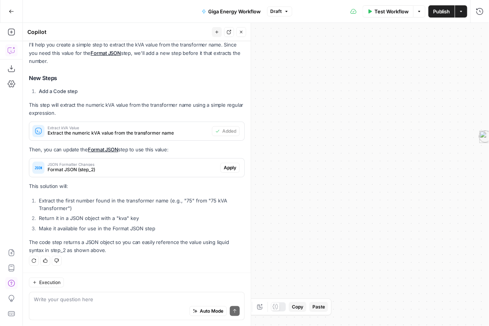
drag, startPoint x: 388, startPoint y: 119, endPoint x: 480, endPoint y: 121, distance: 92.5
click at [480, 121] on div "Workflow Set Inputs Inputs LLM · [PERSON_NAME] Opus 4 Format Content Analysis S…" at bounding box center [256, 174] width 466 height 303
drag, startPoint x: 340, startPoint y: 188, endPoint x: 439, endPoint y: 177, distance: 99.5
click at [439, 177] on div "Workflow Set Inputs Inputs LLM · [PERSON_NAME] Opus 4 Format Content Analysis S…" at bounding box center [256, 174] width 466 height 303
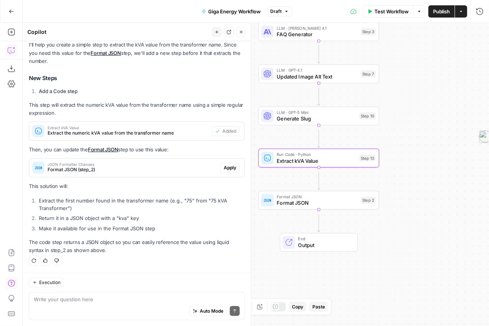
drag, startPoint x: 361, startPoint y: 204, endPoint x: 454, endPoint y: 197, distance: 93.6
click at [454, 197] on div "Workflow Set Inputs Inputs LLM · [PERSON_NAME] Opus 4 Format Content Analysis S…" at bounding box center [256, 174] width 466 height 303
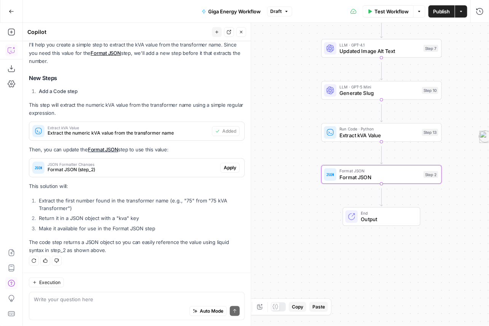
click at [203, 166] on span "Format JSON (step_2)" at bounding box center [133, 169] width 170 height 7
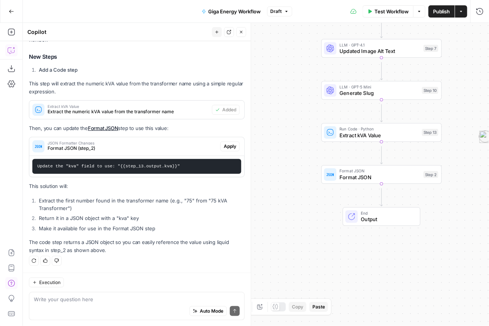
scroll to position [247, 0]
click at [365, 175] on span "Format JSON" at bounding box center [380, 177] width 81 height 8
click at [365, 179] on div "**********" at bounding box center [372, 174] width 236 height 303
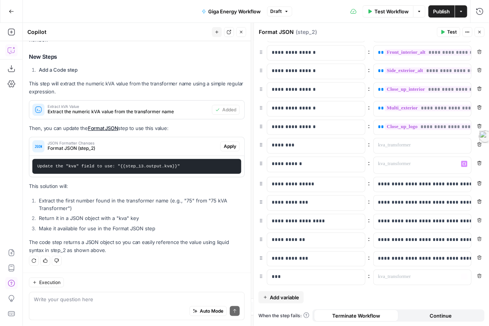
scroll to position [163, 0]
click at [401, 273] on p at bounding box center [416, 277] width 77 height 8
click at [463, 275] on icon "button" at bounding box center [465, 276] width 4 height 3
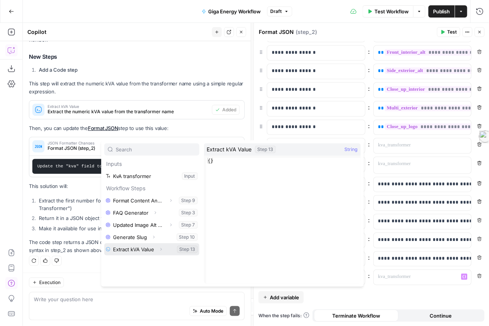
click at [163, 251] on icon "button" at bounding box center [161, 249] width 5 height 5
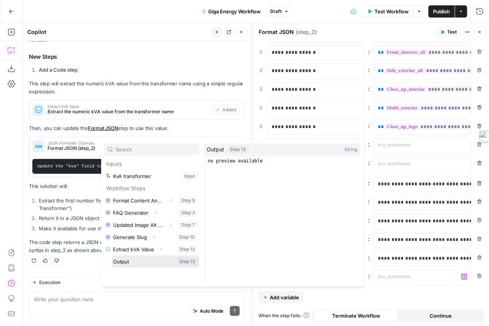
click at [161, 267] on button "Select variable Output" at bounding box center [156, 261] width 88 height 12
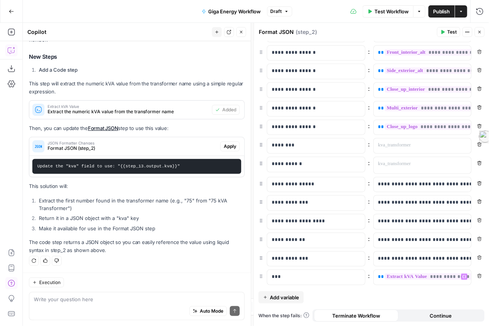
click at [480, 34] on icon "button" at bounding box center [480, 32] width 5 height 5
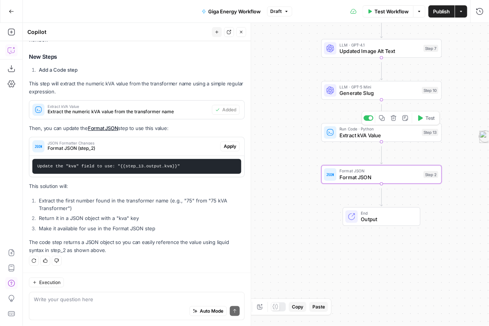
click at [424, 123] on button "Test" at bounding box center [426, 118] width 24 height 10
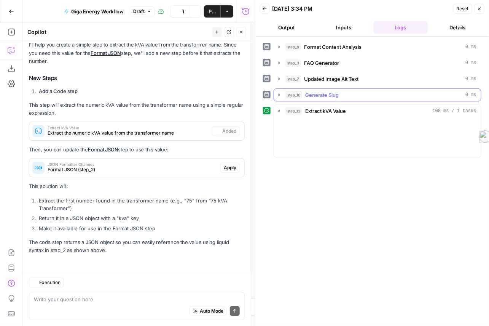
scroll to position [220, 0]
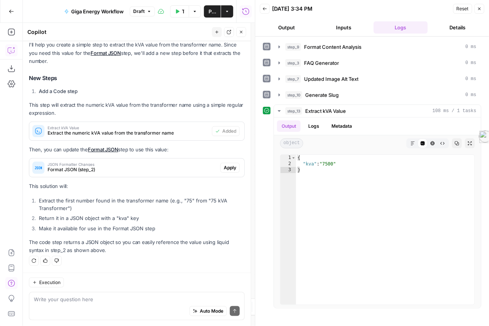
click at [477, 14] on button "Close" at bounding box center [480, 9] width 10 height 10
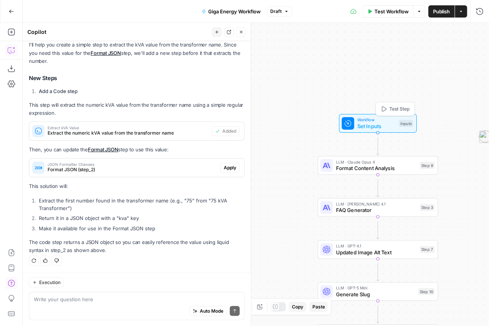
click at [370, 125] on span "Set Inputs" at bounding box center [377, 126] width 38 height 8
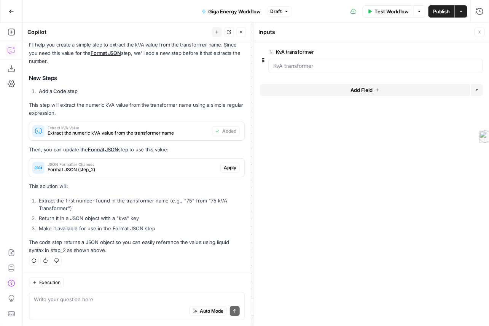
click at [382, 9] on span "Test Workflow" at bounding box center [392, 12] width 34 height 8
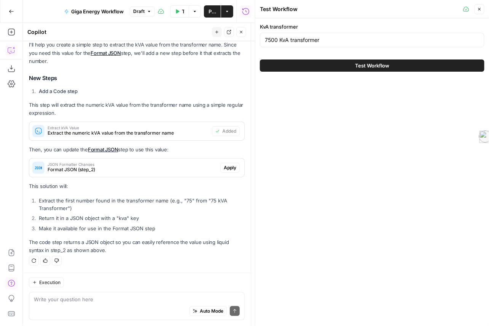
click at [479, 11] on icon "button" at bounding box center [479, 9] width 5 height 5
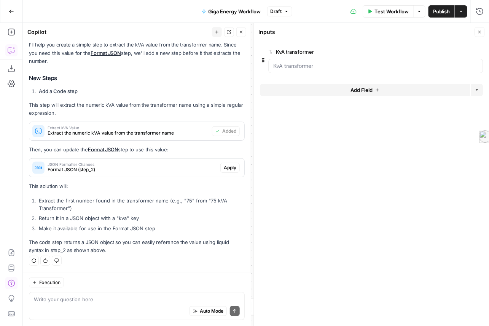
click at [475, 31] on button "Close" at bounding box center [480, 32] width 10 height 10
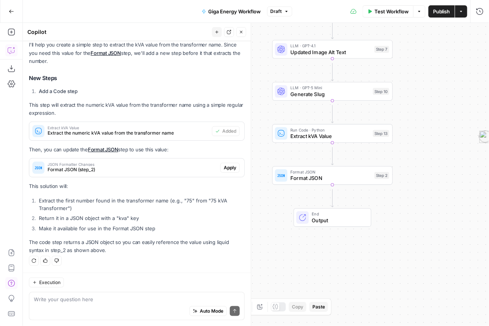
drag, startPoint x: 473, startPoint y: 166, endPoint x: 430, endPoint y: 285, distance: 126.3
click at [430, 285] on div "Workflow Set Inputs Inputs LLM · [PERSON_NAME] Opus 4 Format Content Analysis S…" at bounding box center [256, 174] width 466 height 303
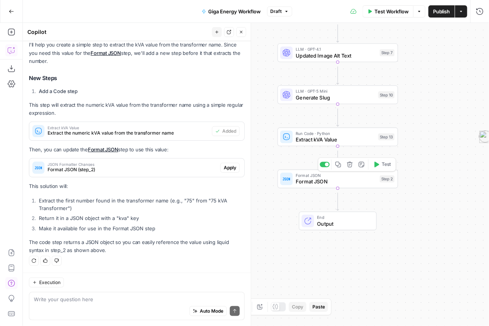
click at [347, 185] on span "Format JSON" at bounding box center [336, 181] width 81 height 8
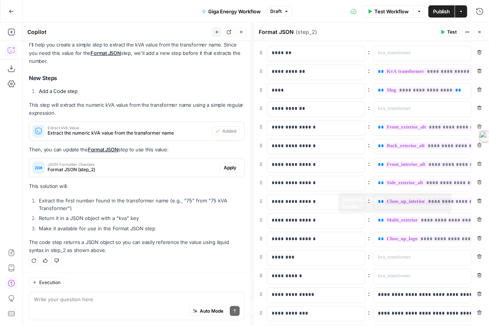
scroll to position [163, 0]
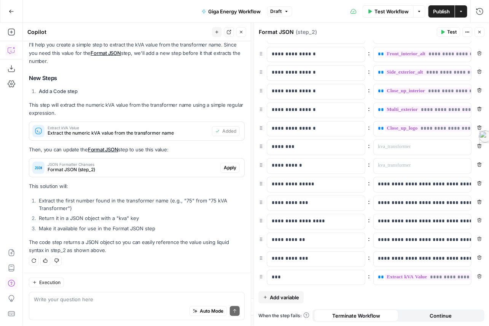
click at [438, 33] on button "Test" at bounding box center [449, 32] width 23 height 10
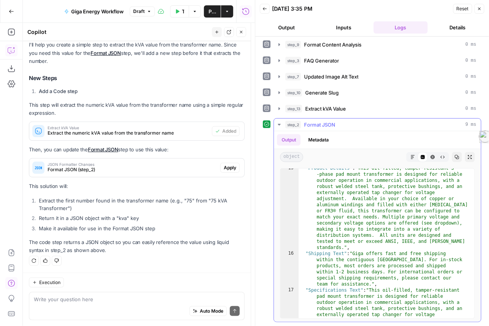
scroll to position [248, 0]
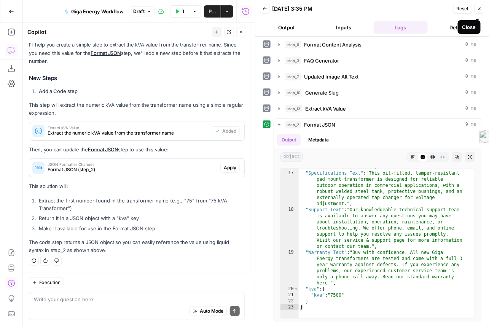
click at [479, 11] on icon "button" at bounding box center [479, 8] width 5 height 5
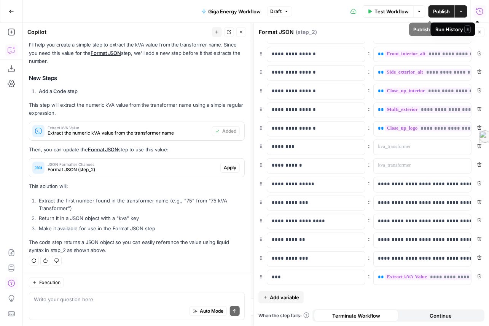
click at [433, 11] on span "Publish" at bounding box center [441, 12] width 17 height 8
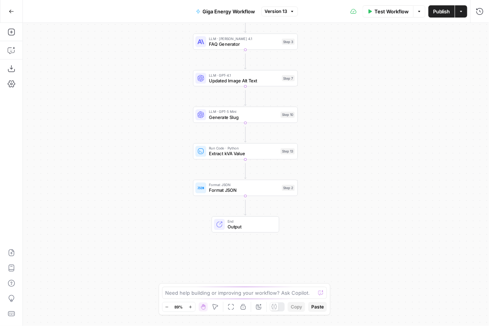
drag, startPoint x: 176, startPoint y: 204, endPoint x: 165, endPoint y: 128, distance: 76.9
click at [165, 128] on div "Workflow Set Inputs Inputs LLM · [PERSON_NAME] Opus 4 Format Content Analysis S…" at bounding box center [256, 174] width 466 height 303
click at [13, 54] on icon "button" at bounding box center [12, 50] width 8 height 8
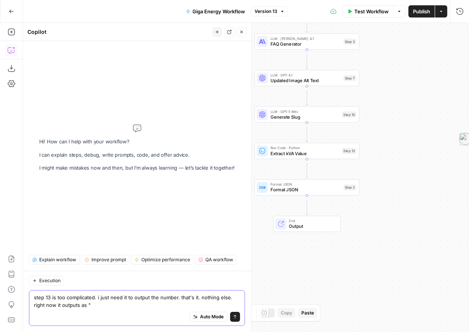
paste textarea ""{""kva"":""75""}""
type textarea "step 13 is too complicated. i just need it to output the number. that's it. not…"
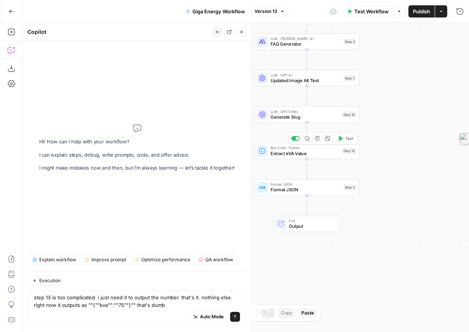
click at [312, 152] on span "Extract kVA Value" at bounding box center [304, 153] width 69 height 7
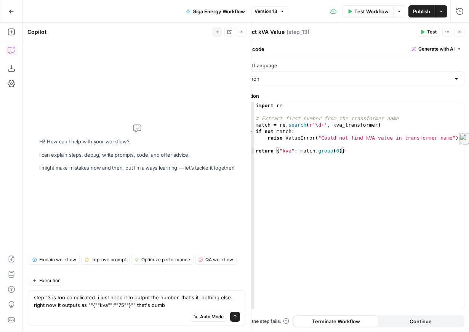
click at [459, 34] on icon "button" at bounding box center [459, 32] width 5 height 5
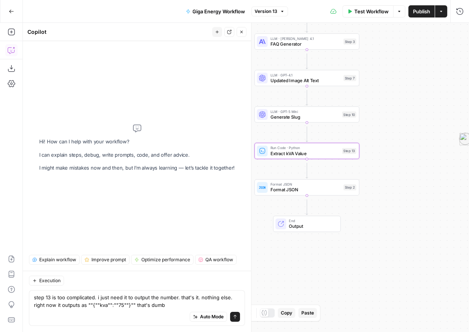
click at [295, 193] on span "Format JSON" at bounding box center [305, 190] width 70 height 7
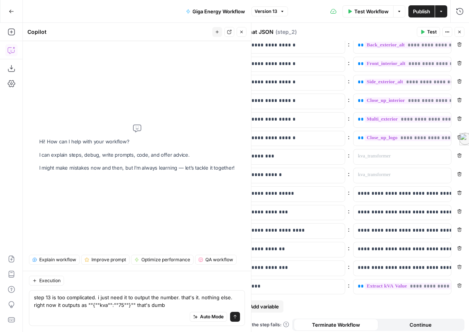
scroll to position [156, 0]
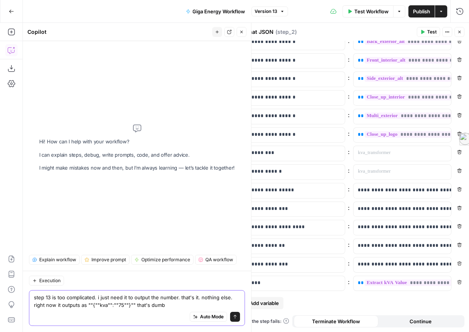
click at [127, 300] on textarea "step 13 is too complicated. i just need it to output the number. that's it. not…" at bounding box center [137, 301] width 206 height 15
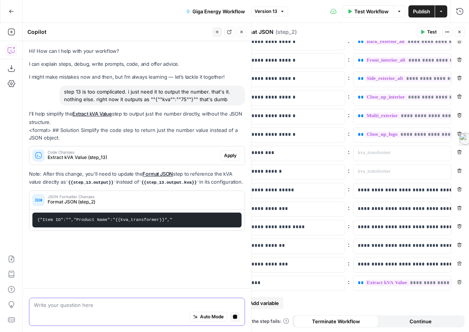
scroll to position [40, 0]
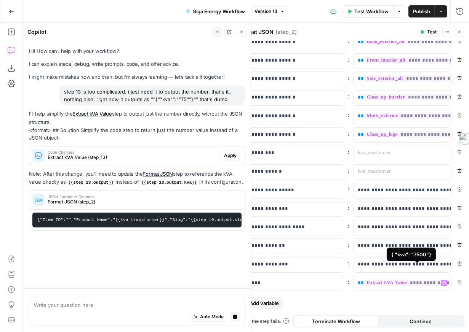
click at [414, 280] on span "**********" at bounding box center [408, 283] width 88 height 6
click at [26, 166] on div "Hi! How can I help with your workflow? I can explain steps, debug, write prompt…" at bounding box center [137, 165] width 228 height 248
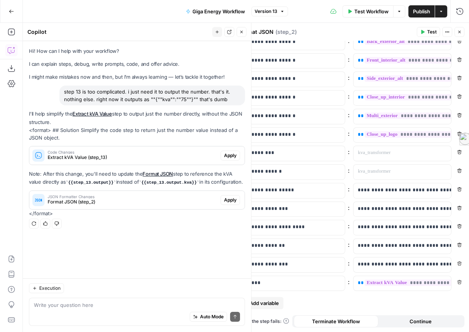
scroll to position [39, 0]
click at [224, 159] on span "Apply" at bounding box center [230, 155] width 13 height 7
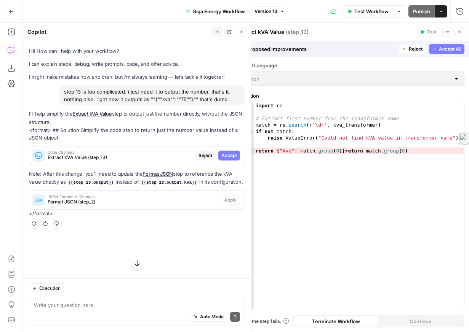
click at [224, 159] on span "Accept" at bounding box center [229, 155] width 16 height 7
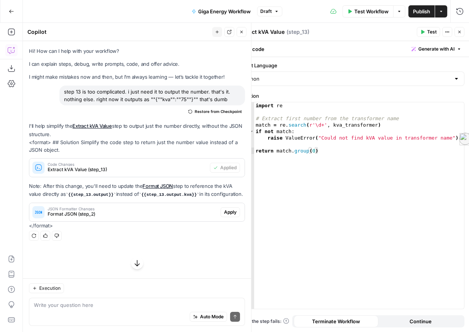
scroll to position [60, 0]
click at [174, 218] on span "Format JSON (step_2)" at bounding box center [133, 214] width 170 height 7
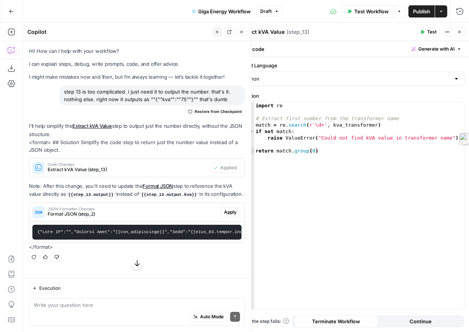
click at [227, 216] on span "Apply" at bounding box center [230, 212] width 13 height 7
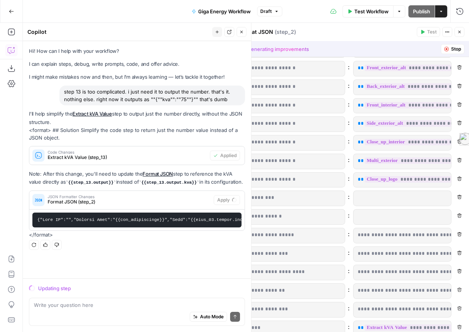
scroll to position [172, 0]
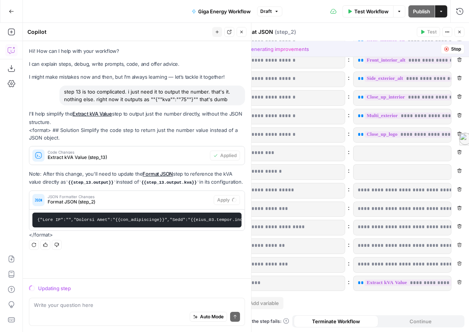
click at [446, 54] on button "Stop" at bounding box center [453, 49] width 24 height 10
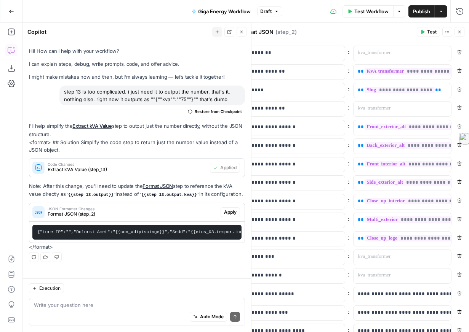
scroll to position [156, 0]
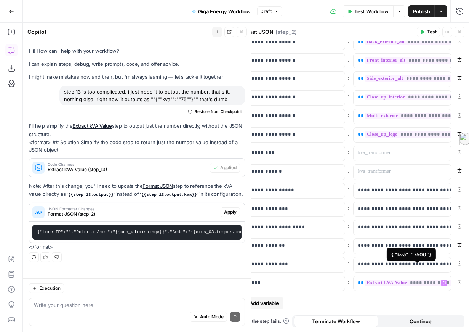
click at [401, 280] on span "**********" at bounding box center [408, 283] width 88 height 6
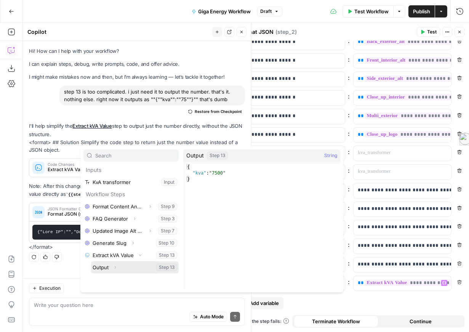
click at [117, 270] on icon "button" at bounding box center [115, 267] width 5 height 5
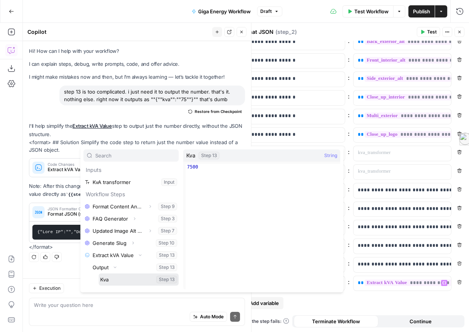
click at [132, 286] on button "Select variable Kva" at bounding box center [139, 280] width 80 height 12
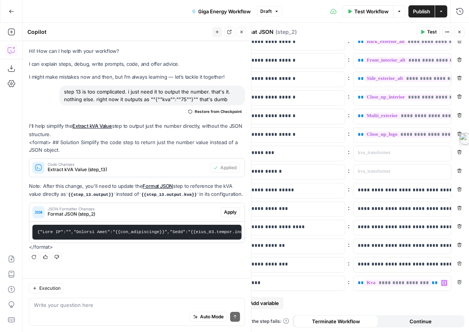
click at [11, 56] on button "Copilot" at bounding box center [11, 50] width 12 height 12
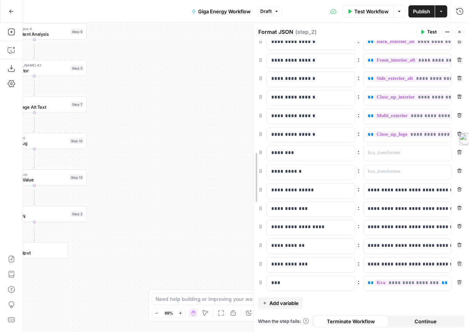
drag, startPoint x: 233, startPoint y: 247, endPoint x: 253, endPoint y: 246, distance: 19.8
click at [408, 17] on button "Publish" at bounding box center [421, 11] width 26 height 12
